Goal: Transaction & Acquisition: Book appointment/travel/reservation

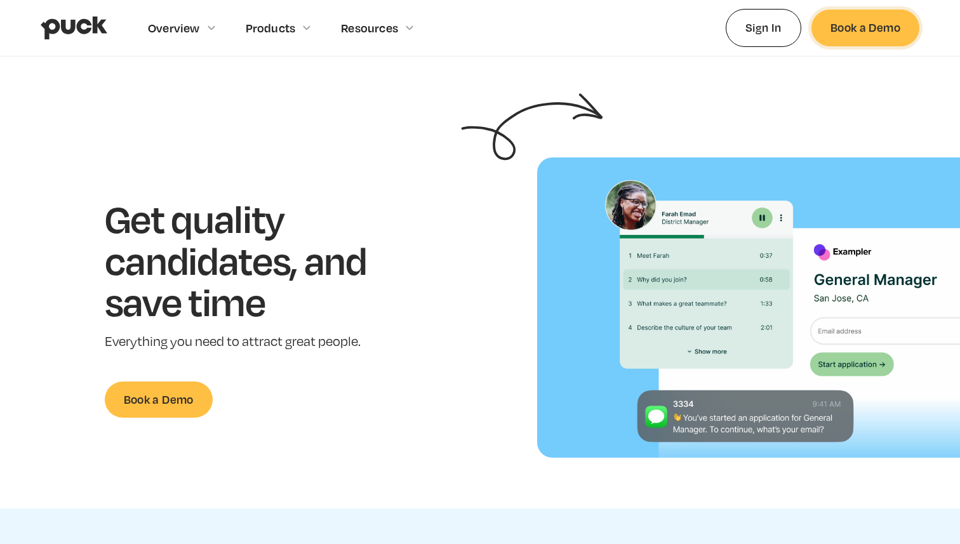
click at [819, 30] on link "Book a Demo" at bounding box center [865, 28] width 108 height 36
